Goal: Communication & Community: Ask a question

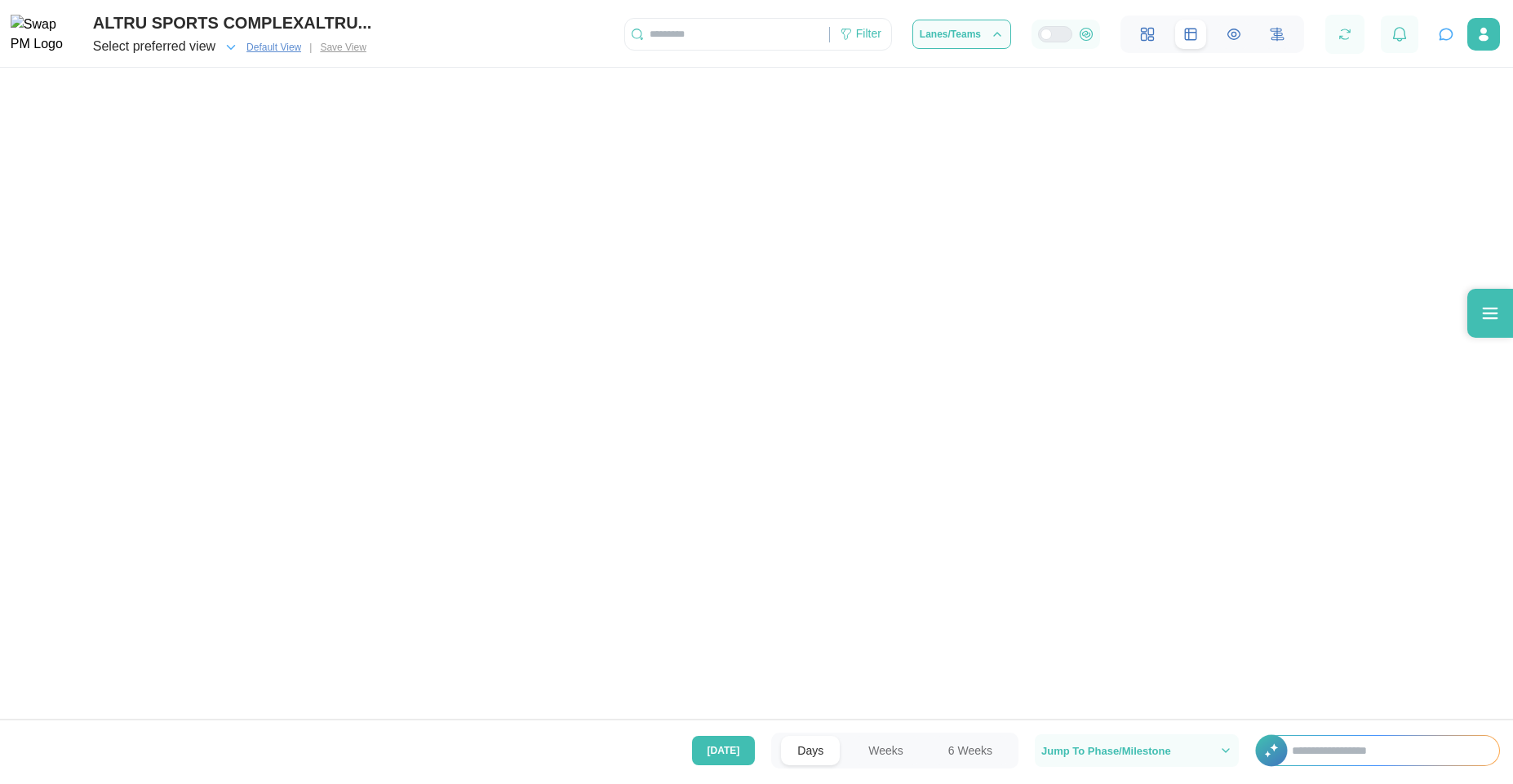
click at [1447, 38] on icon "button" at bounding box center [1446, 34] width 16 height 16
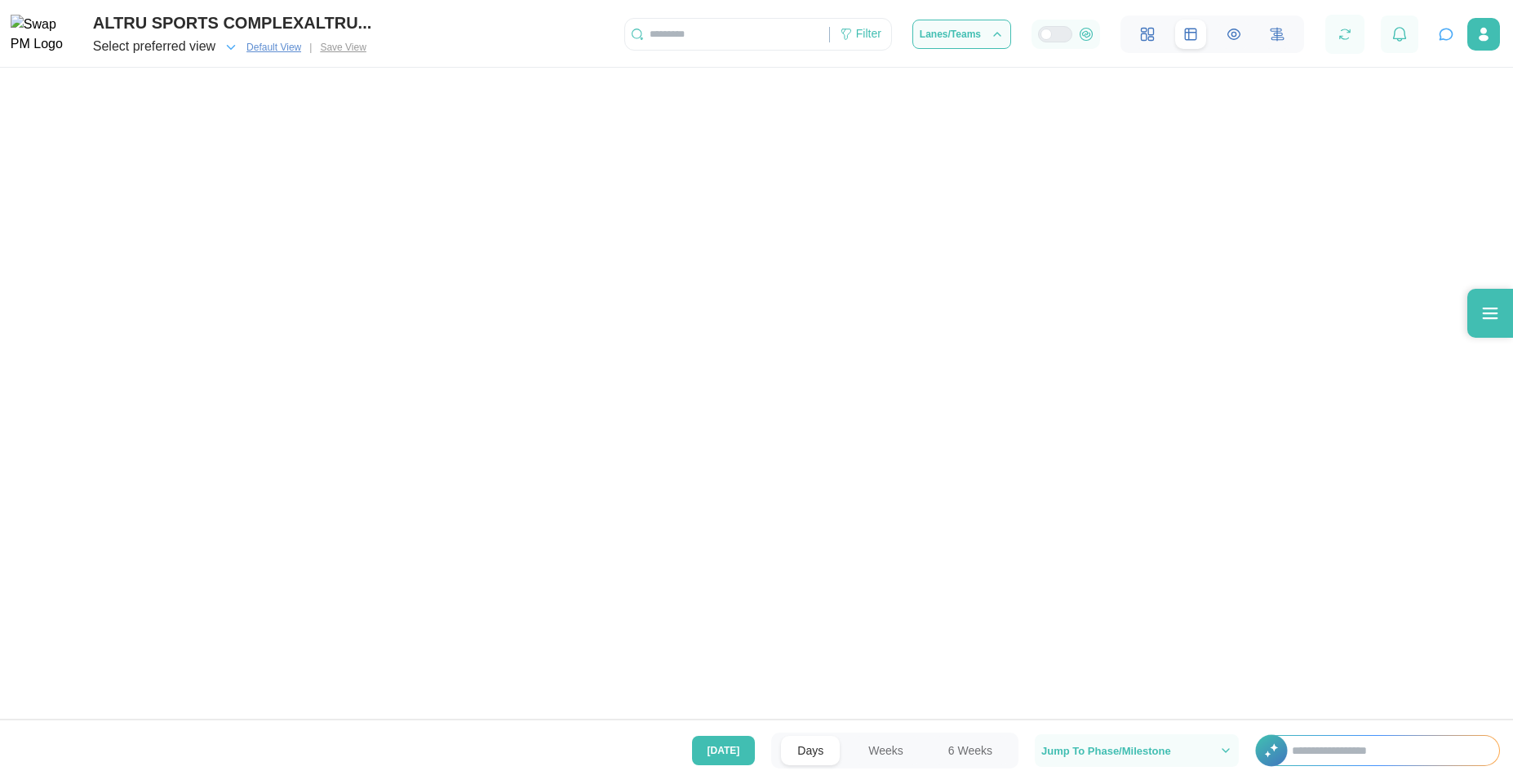
click at [1447, 38] on icon "button" at bounding box center [1446, 34] width 16 height 16
click at [1481, 317] on icon at bounding box center [1491, 313] width 19 height 19
click at [1440, 40] on icon "button" at bounding box center [1446, 34] width 13 height 11
